Goal: Task Accomplishment & Management: Complete application form

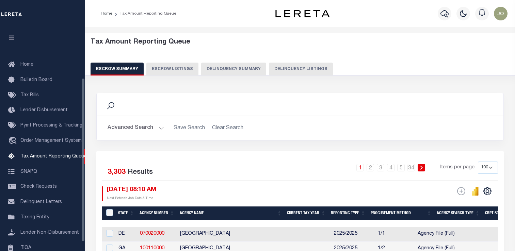
select select "100"
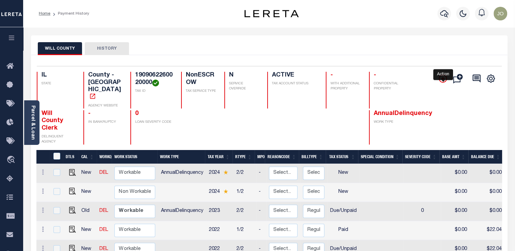
click at [441, 81] on icon "" at bounding box center [443, 79] width 8 height 8
click at [442, 81] on icon "" at bounding box center [443, 79] width 8 height 8
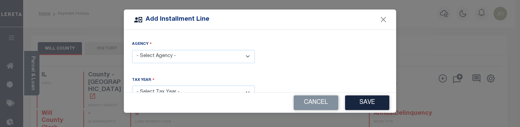
click at [198, 58] on select "- Select Agency - WILL COUNTY - County" at bounding box center [193, 56] width 123 height 13
select select "1719700000"
click at [132, 50] on select "- Select Agency - WILL COUNTY - County" at bounding box center [193, 56] width 123 height 13
click at [182, 86] on select "- Select Year - 2002 2005 2006 2007 2008 2009 2010 2011 2012 2013 2014 2015 201…" at bounding box center [193, 92] width 123 height 13
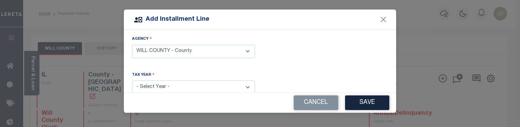
select select "2002"
click at [132, 81] on select "- Select Year - 2002 2005 2006 2007 2008 2009 2010 2011 2012 2013 2014 2015 201…" at bounding box center [193, 87] width 123 height 13
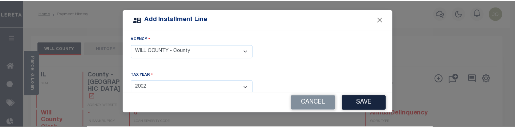
scroll to position [107, 0]
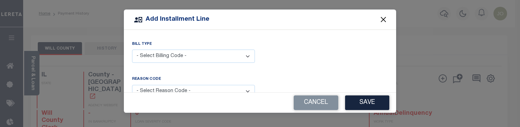
click at [381, 20] on button "Close" at bounding box center [383, 19] width 9 height 9
